Goal: Information Seeking & Learning: Learn about a topic

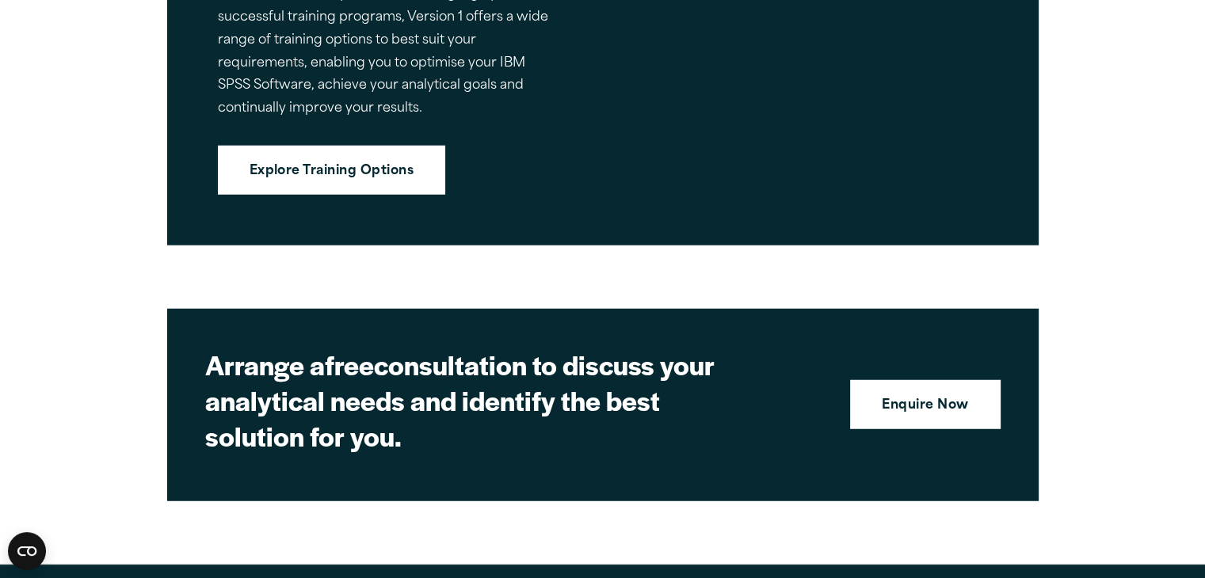
scroll to position [4119, 0]
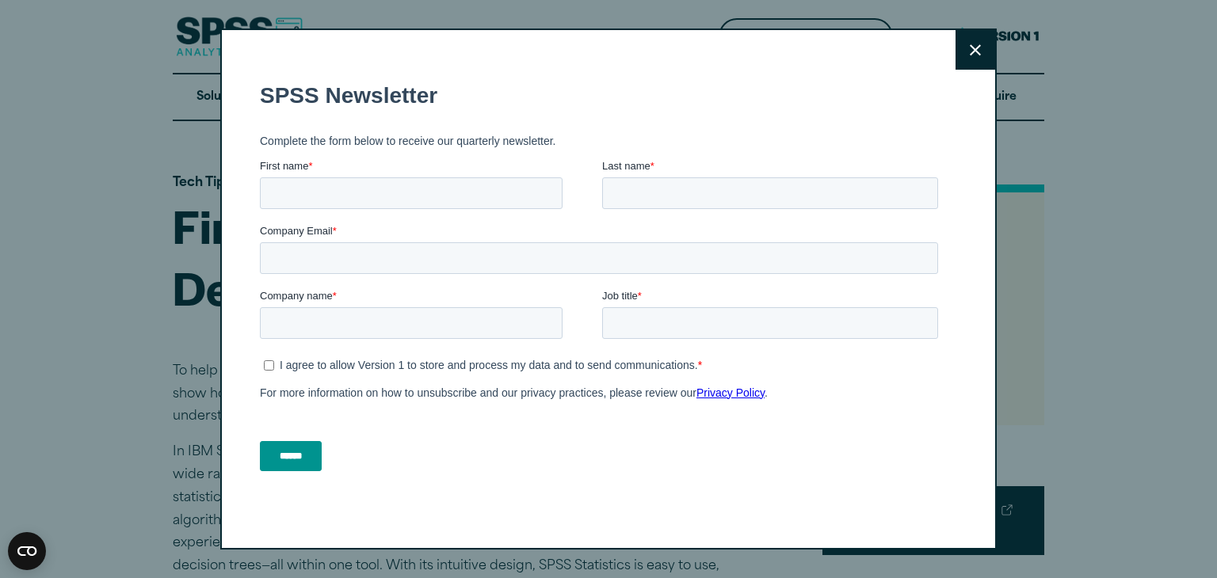
click at [962, 61] on button "Close" at bounding box center [975, 50] width 40 height 40
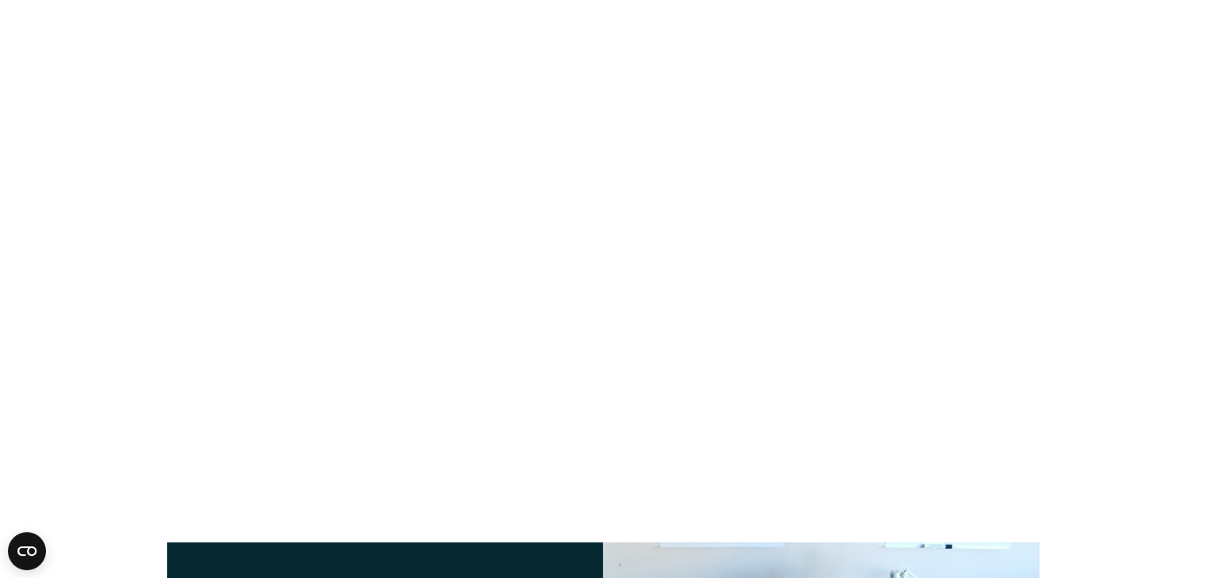
scroll to position [2022, 0]
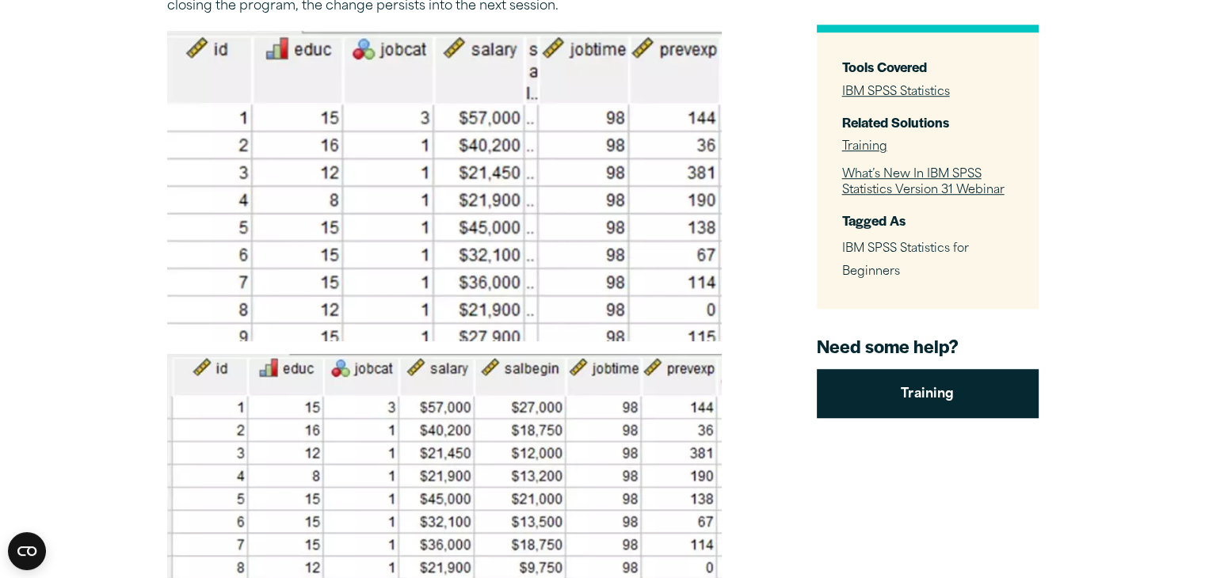
scroll to position [7161, 0]
